Goal: Information Seeking & Learning: Find specific fact

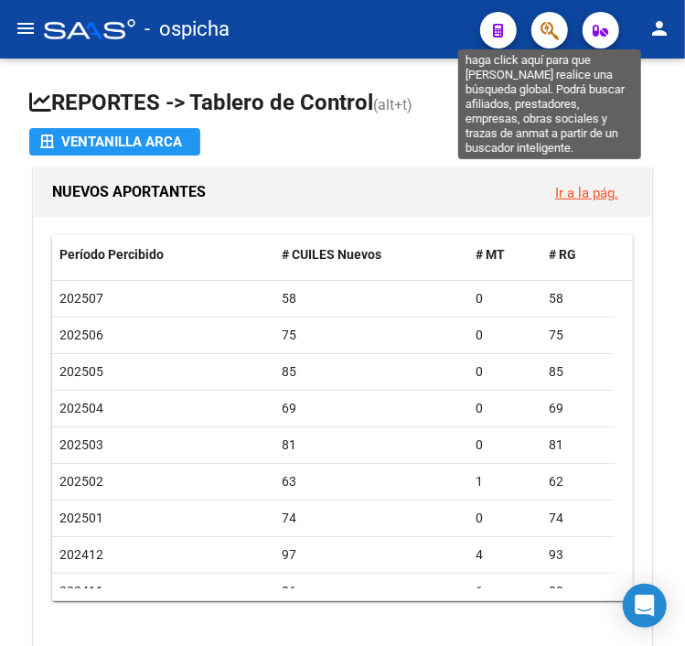
click at [554, 33] on icon "button" at bounding box center [550, 30] width 18 height 21
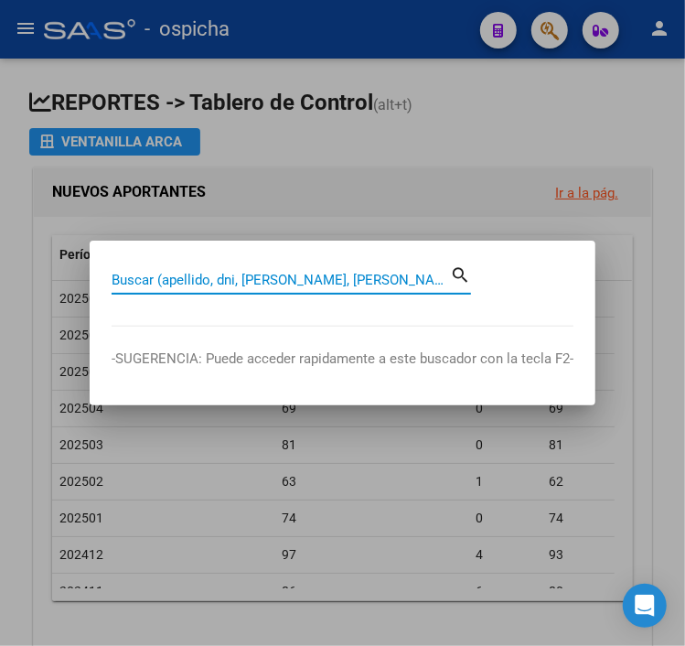
paste input "[URL][DOMAIN_NAME]"
type input "[URL][DOMAIN_NAME]"
click at [435, 273] on input "[URL][DOMAIN_NAME]" at bounding box center [281, 280] width 338 height 16
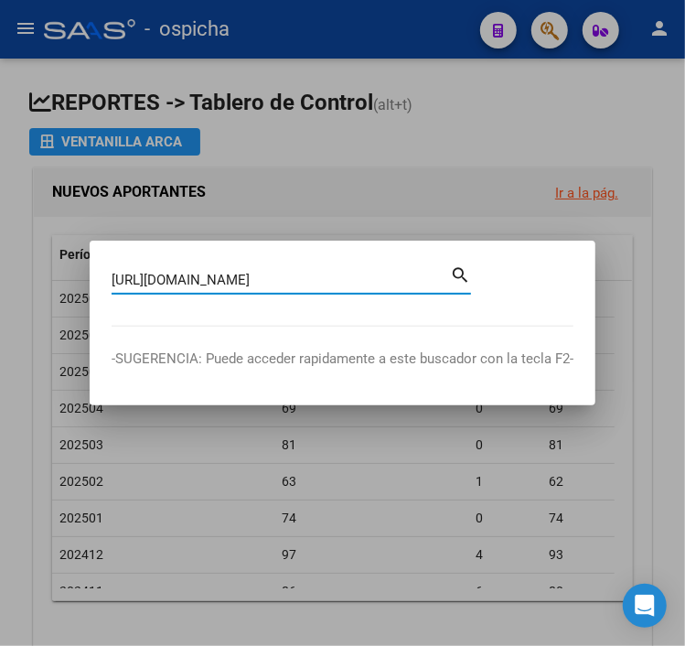
click at [435, 273] on input "[URL][DOMAIN_NAME]" at bounding box center [281, 280] width 338 height 16
type input "27537578802"
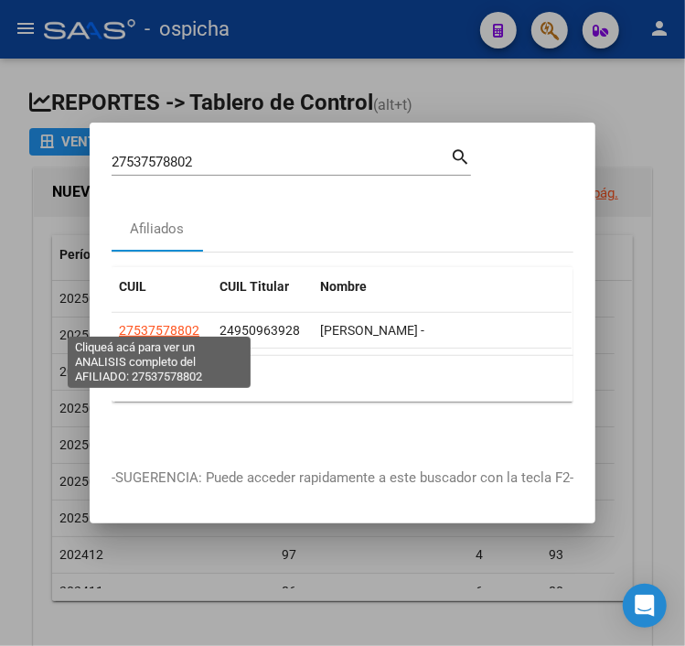
click at [177, 323] on span "27537578802" at bounding box center [159, 330] width 81 height 15
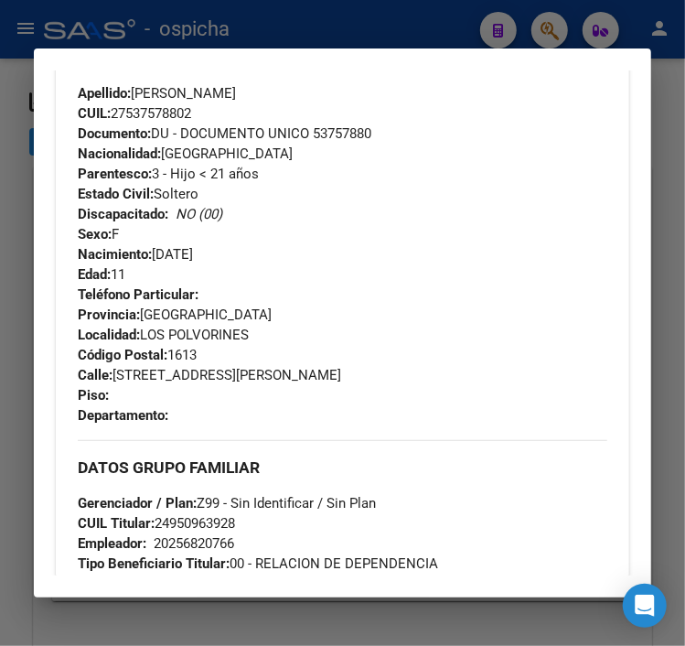
scroll to position [883, 0]
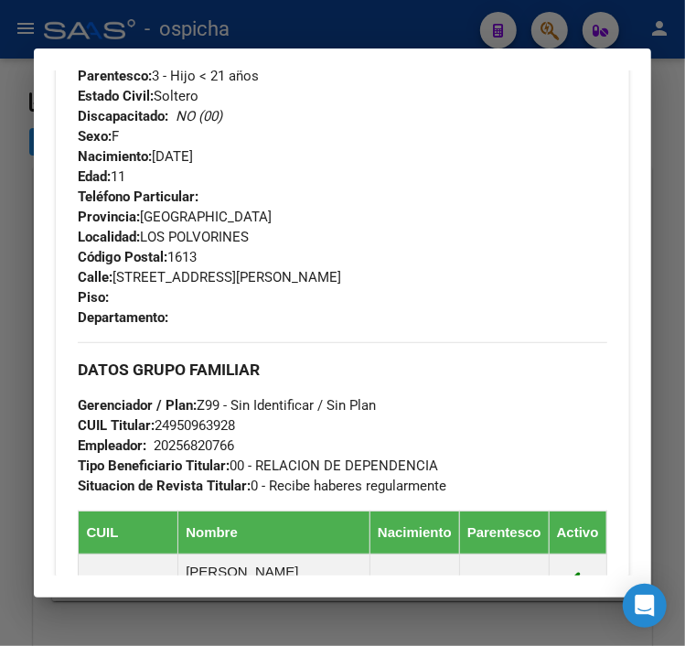
click at [213, 434] on span "CUIL Titular: 24950963928" at bounding box center [156, 425] width 157 height 16
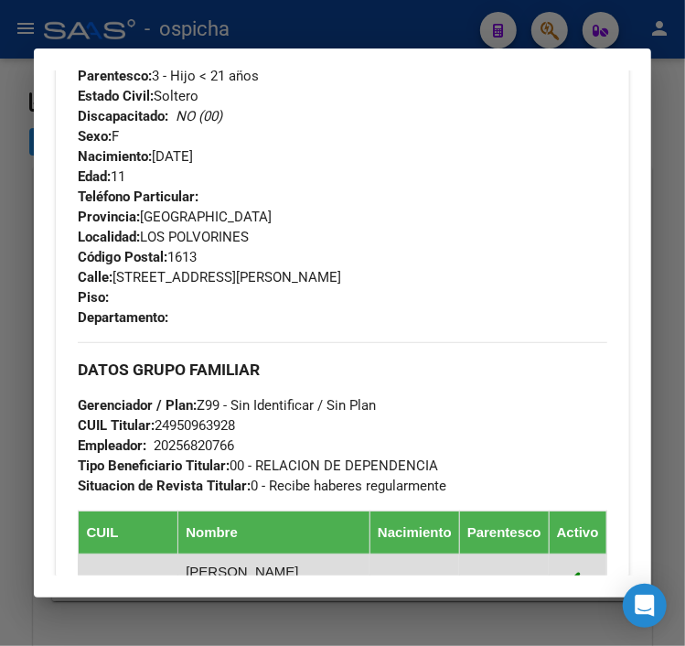
scroll to position [981, 0]
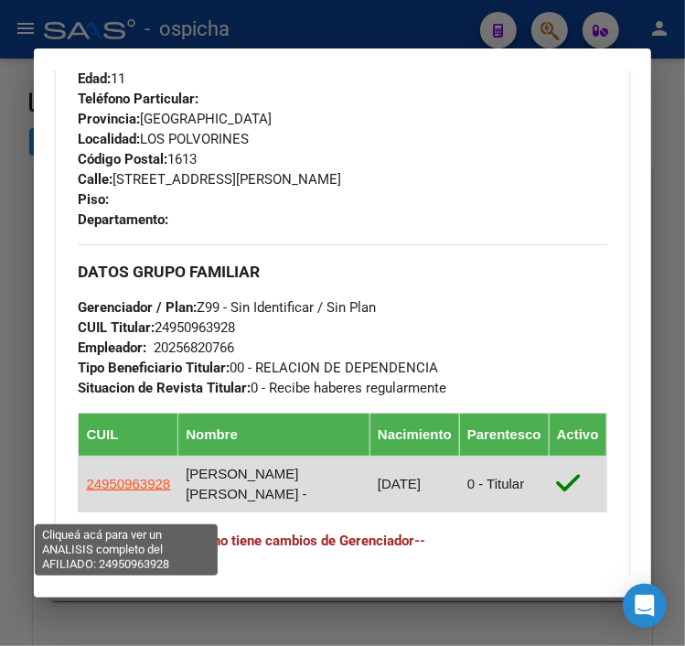
click at [144, 491] on span "24950963928" at bounding box center [128, 484] width 84 height 16
type textarea "24950963928"
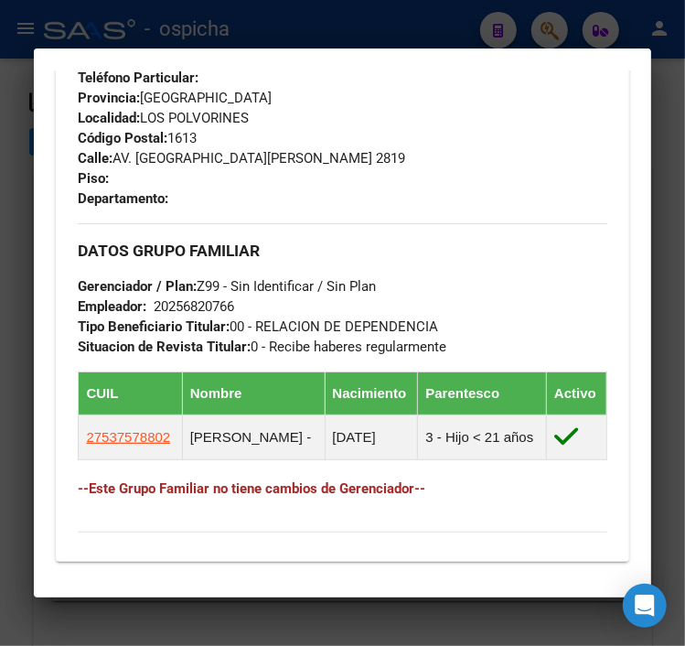
click at [218, 317] on div "20256820766" at bounding box center [194, 306] width 81 height 20
click at [220, 317] on div "20256820766" at bounding box center [194, 306] width 81 height 20
copy div "20256820766"
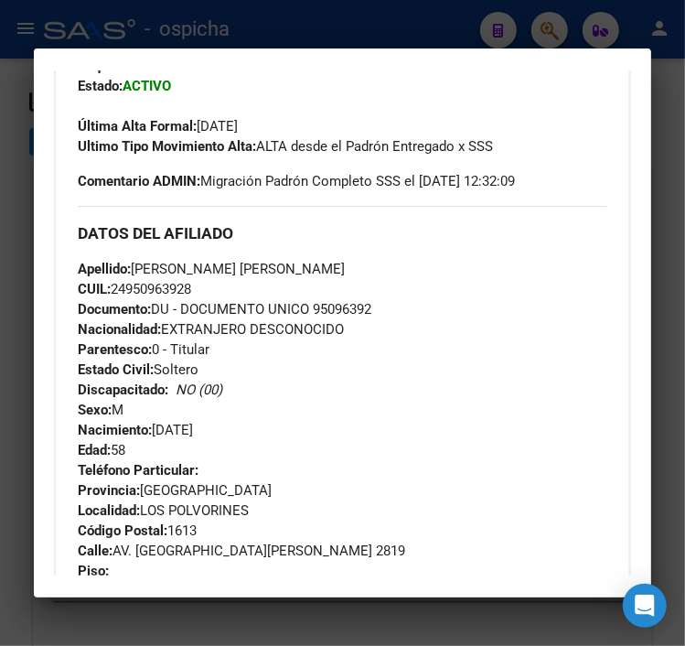
scroll to position [490, 0]
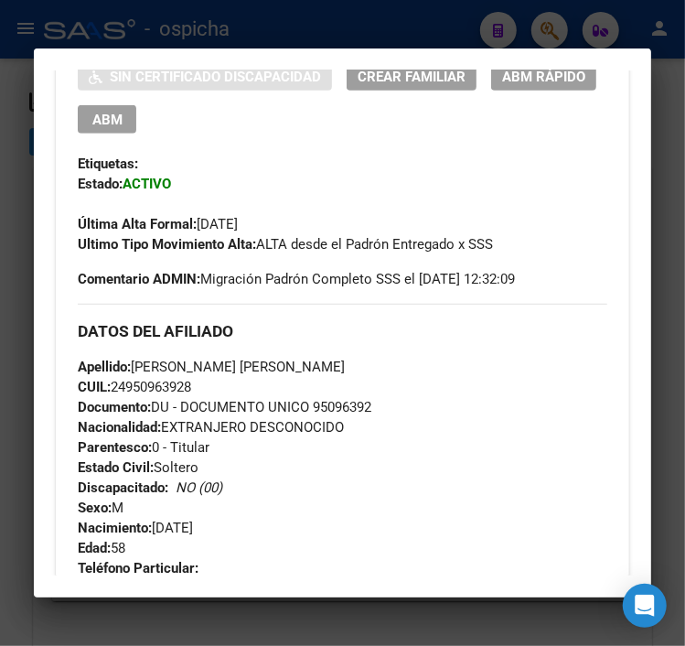
click at [454, 385] on div "Apellido: [PERSON_NAME] [PERSON_NAME] CUIL: 24950963928 Documento: DU - DOCUMEN…" at bounding box center [342, 457] width 529 height 201
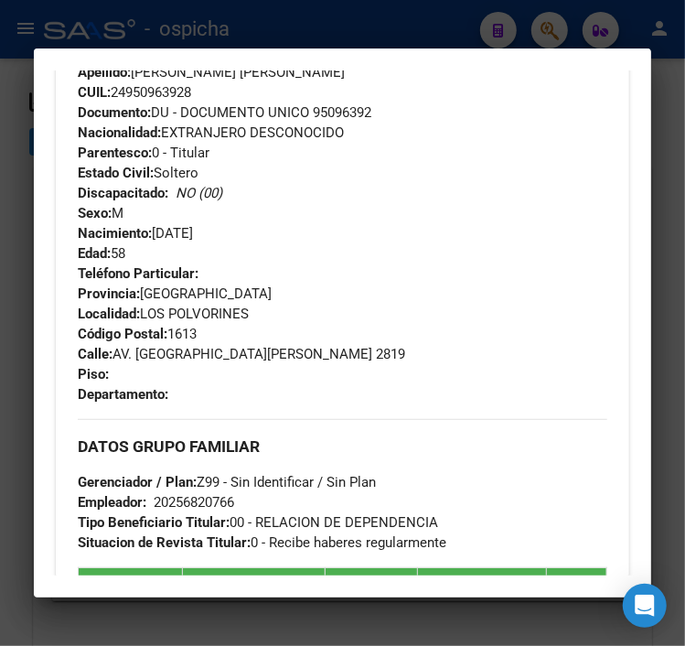
scroll to position [883, 0]
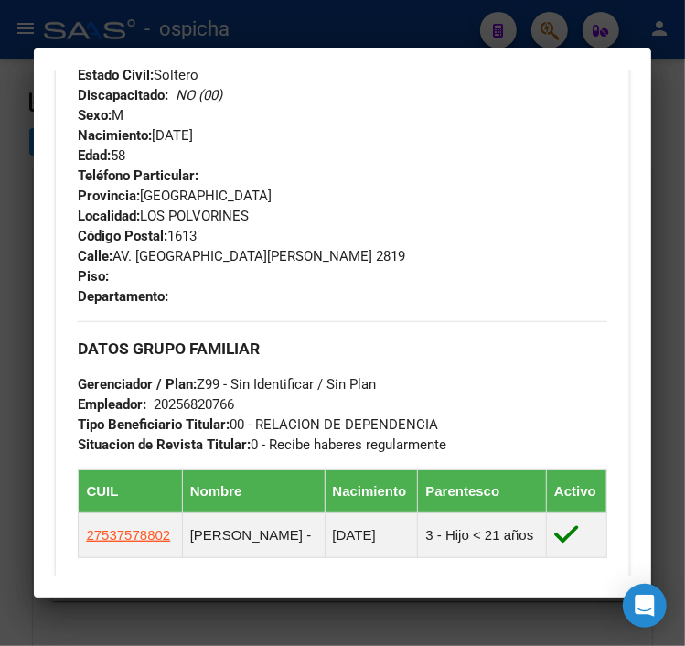
click at [279, 306] on div "Teléfono Particular: Provincia: [GEOGRAPHIC_DATA] Localidad: LOS POLVORINES Cód…" at bounding box center [342, 236] width 529 height 141
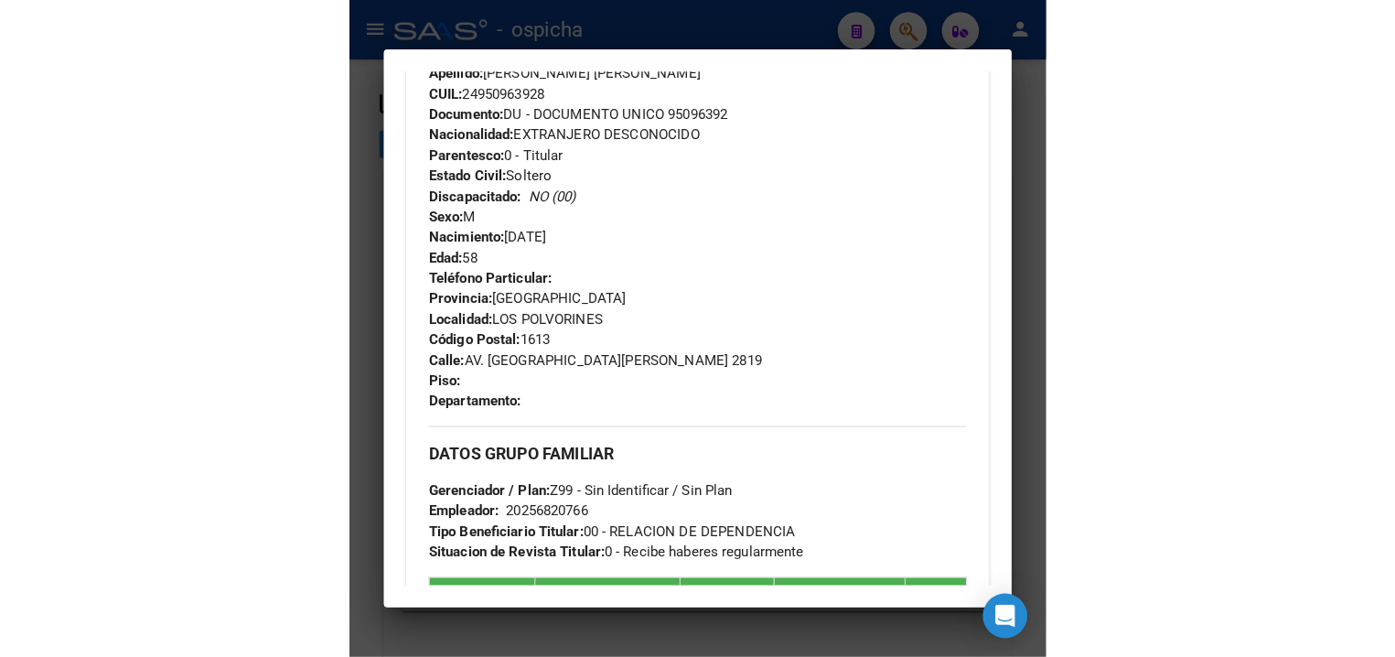
scroll to position [686, 0]
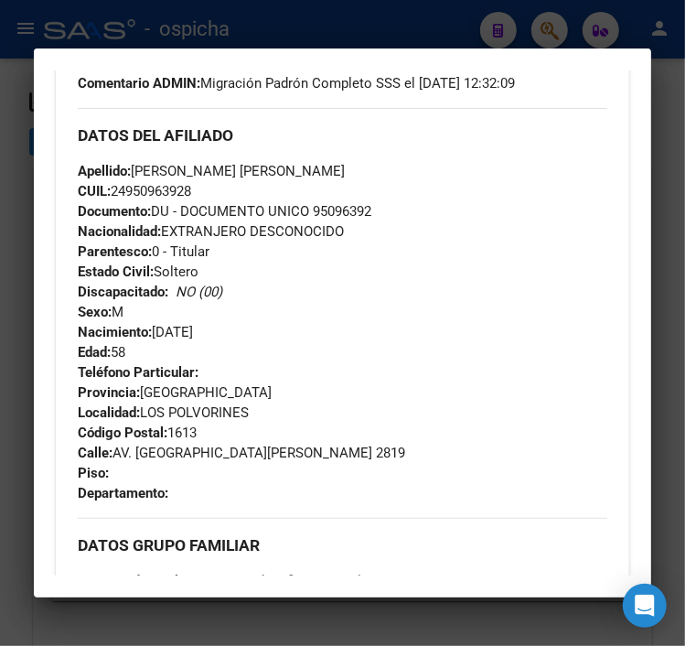
click at [152, 199] on span "CUIL: 24950963928" at bounding box center [134, 191] width 113 height 16
drag, startPoint x: 215, startPoint y: 474, endPoint x: 117, endPoint y: 478, distance: 98.0
click at [117, 461] on span "Calle: AV. [GEOGRAPHIC_DATA][PERSON_NAME] 2819" at bounding box center [242, 453] width 328 height 16
copy span "AV. [GEOGRAPHIC_DATA][PERSON_NAME]"
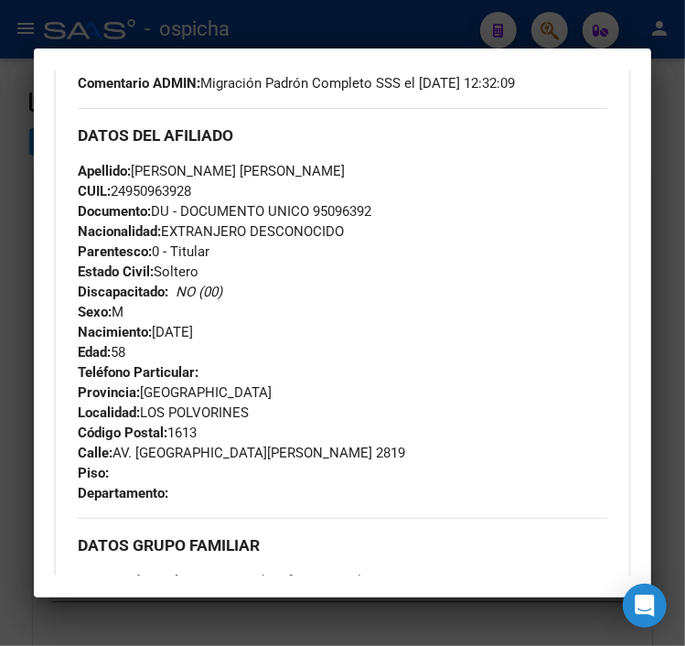
drag, startPoint x: 261, startPoint y: 432, endPoint x: 143, endPoint y: 435, distance: 118.1
click at [143, 435] on div "Teléfono Particular: Provincia: [GEOGRAPHIC_DATA] Localidad: LOS POLVORINES Cód…" at bounding box center [342, 432] width 529 height 141
copy span
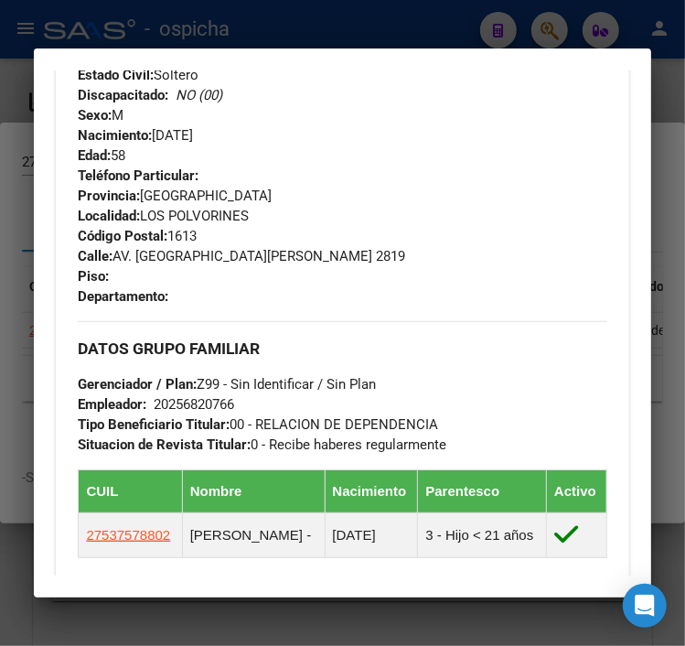
scroll to position [981, 0]
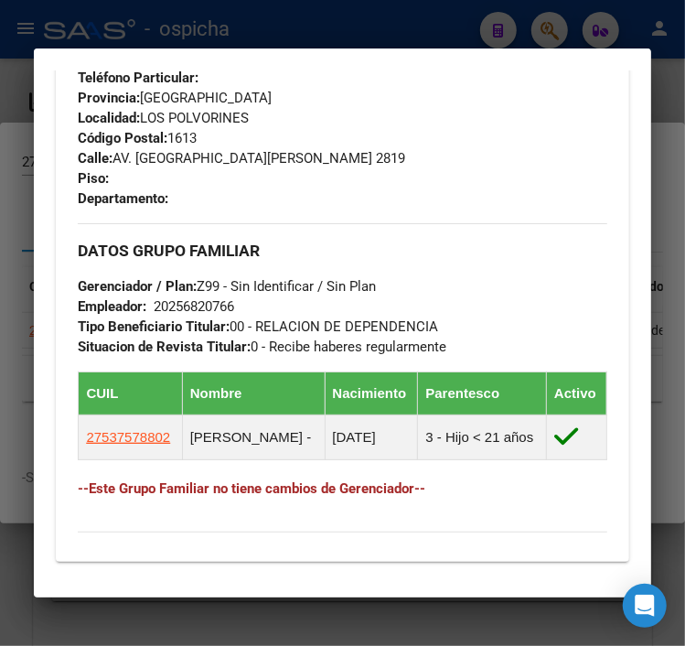
click at [292, 40] on div at bounding box center [342, 323] width 685 height 646
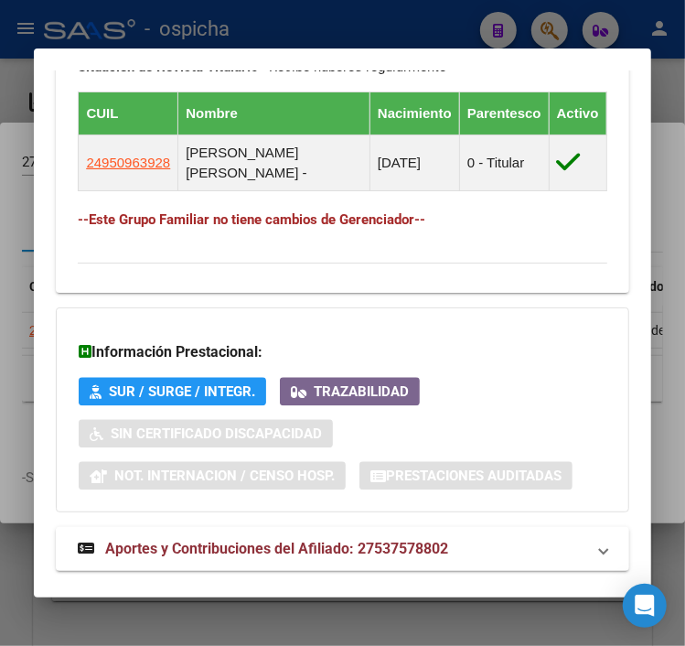
scroll to position [1106, 0]
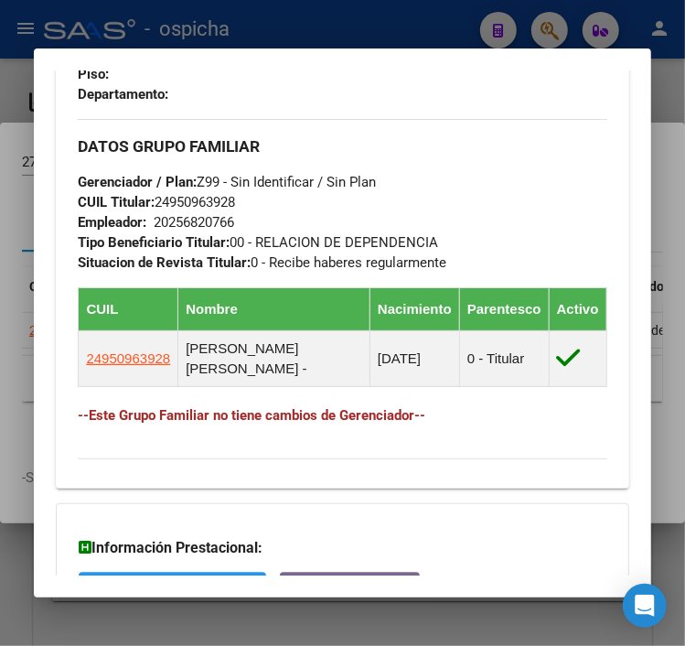
click at [345, 25] on div at bounding box center [342, 323] width 685 height 646
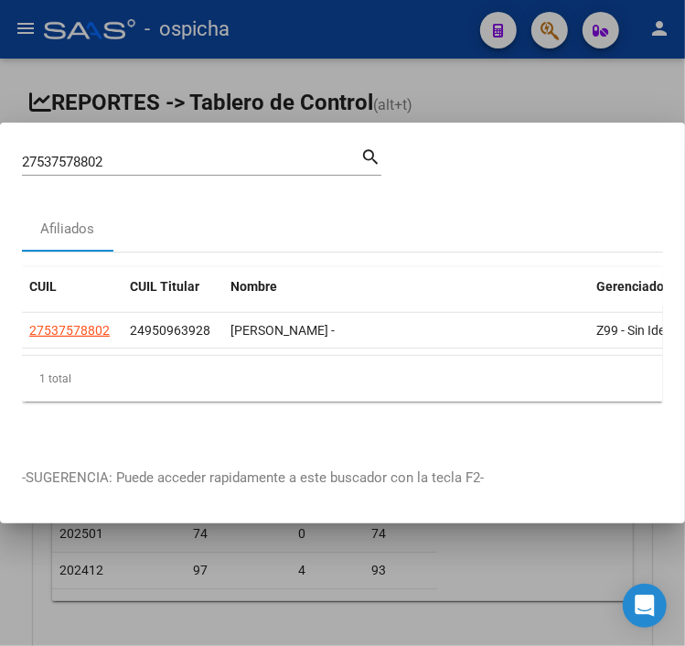
click at [286, 133] on mat-dialog-container "27537578802 Buscar (apellido, dni, cuil, nro traspaso, cuit, obra social) searc…" at bounding box center [342, 324] width 685 height 402
click at [273, 157] on input "27537578802" at bounding box center [191, 162] width 338 height 16
type input "20371090372"
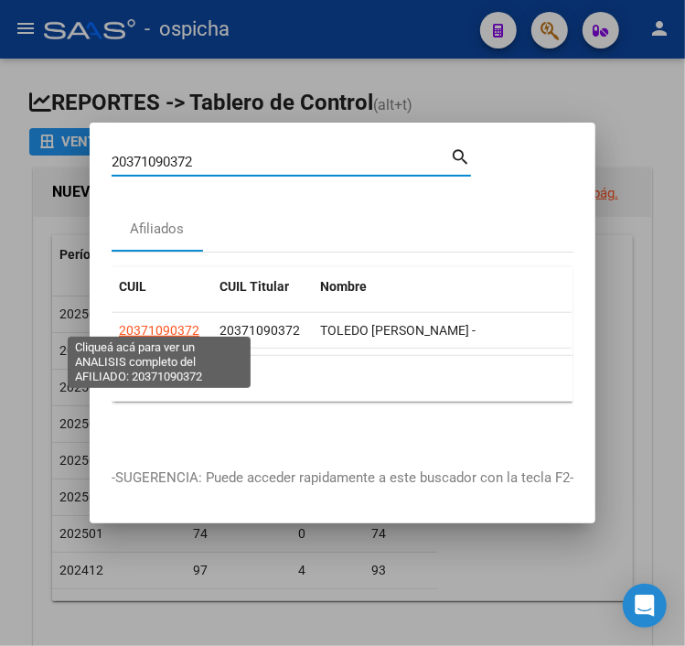
click at [158, 323] on span "20371090372" at bounding box center [159, 330] width 81 height 15
type textarea "20371090372"
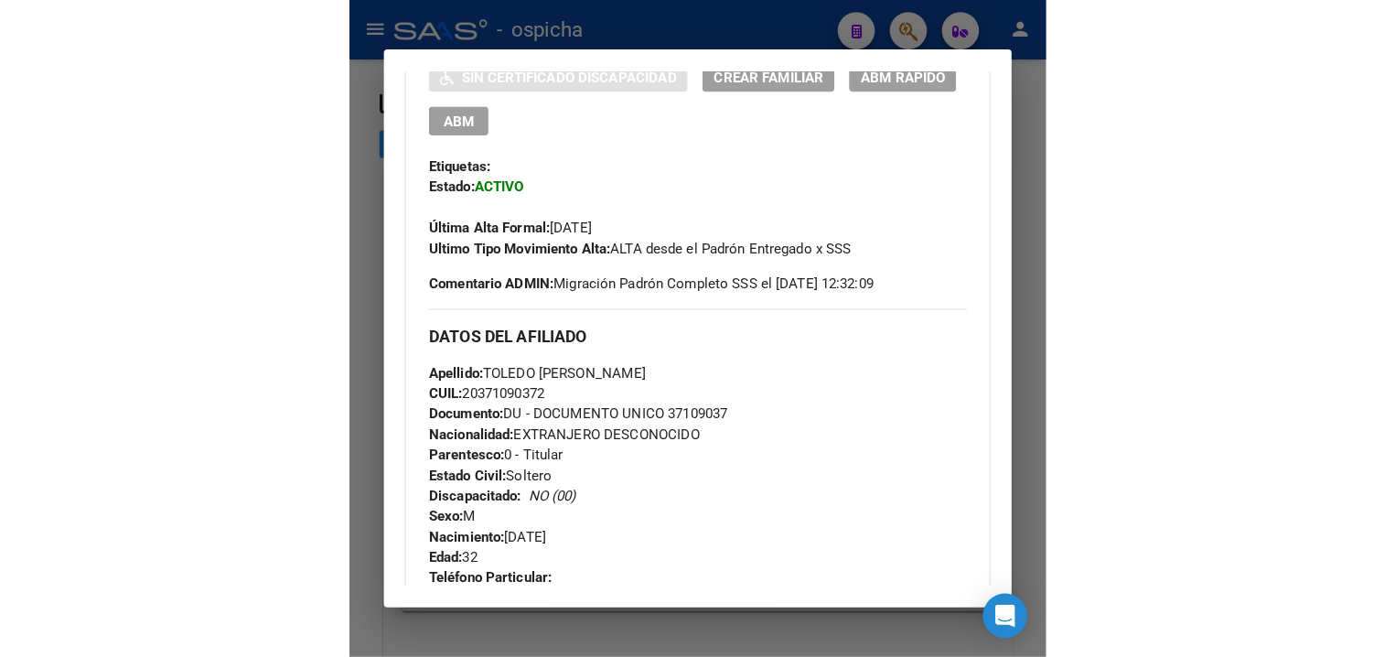
scroll to position [588, 0]
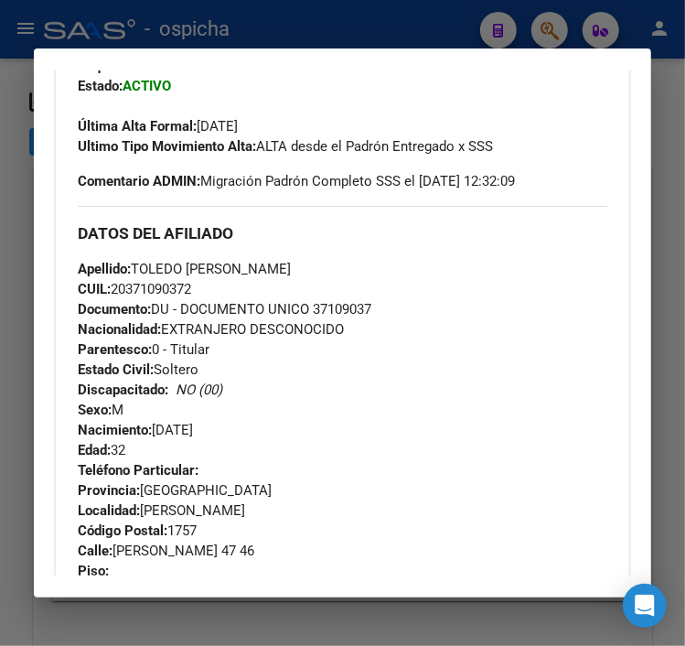
drag, startPoint x: 116, startPoint y: 552, endPoint x: 243, endPoint y: 560, distance: 127.4
click at [243, 559] on span "[STREET_ADDRESS][PERSON_NAME]" at bounding box center [166, 550] width 177 height 16
click at [243, 555] on span "[STREET_ADDRESS][PERSON_NAME]" at bounding box center [166, 550] width 177 height 16
drag, startPoint x: 244, startPoint y: 555, endPoint x: 113, endPoint y: 551, distance: 130.9
click at [113, 551] on span "[STREET_ADDRESS][PERSON_NAME]" at bounding box center [166, 550] width 177 height 16
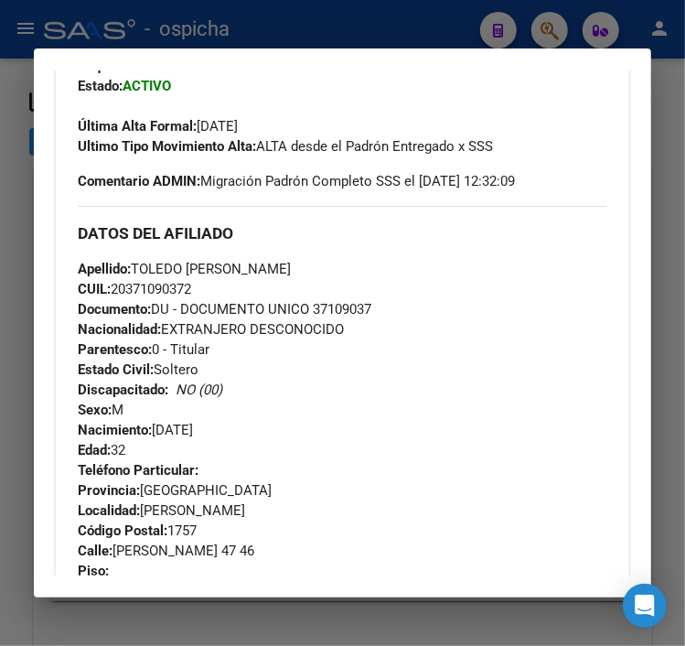
copy span "[PERSON_NAME]"
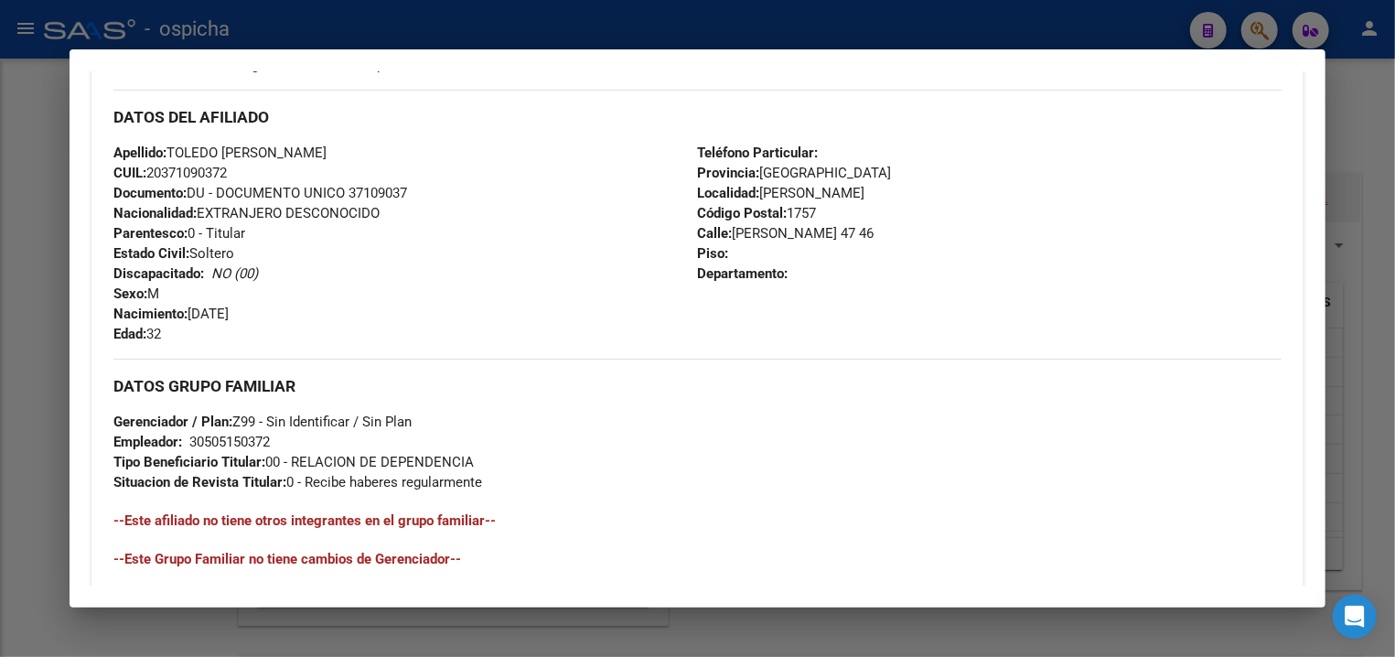
scroll to position [470, 0]
